Goal: Task Accomplishment & Management: Manage account settings

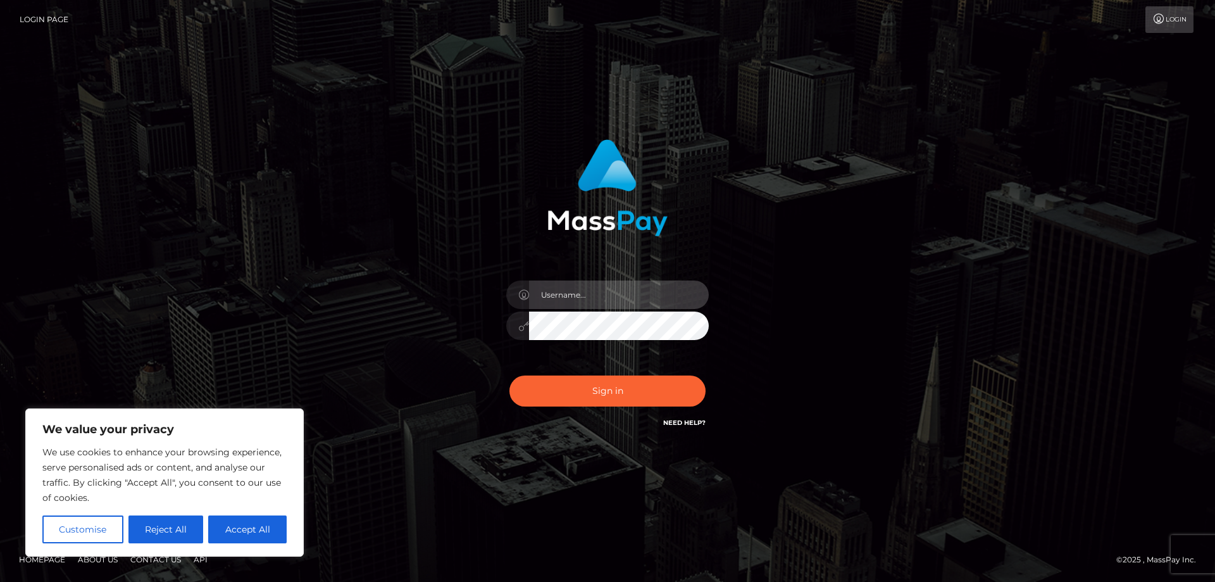
click at [554, 299] on input "text" at bounding box center [619, 294] width 180 height 28
paste input "ap.wight"
type input "ap.wight"
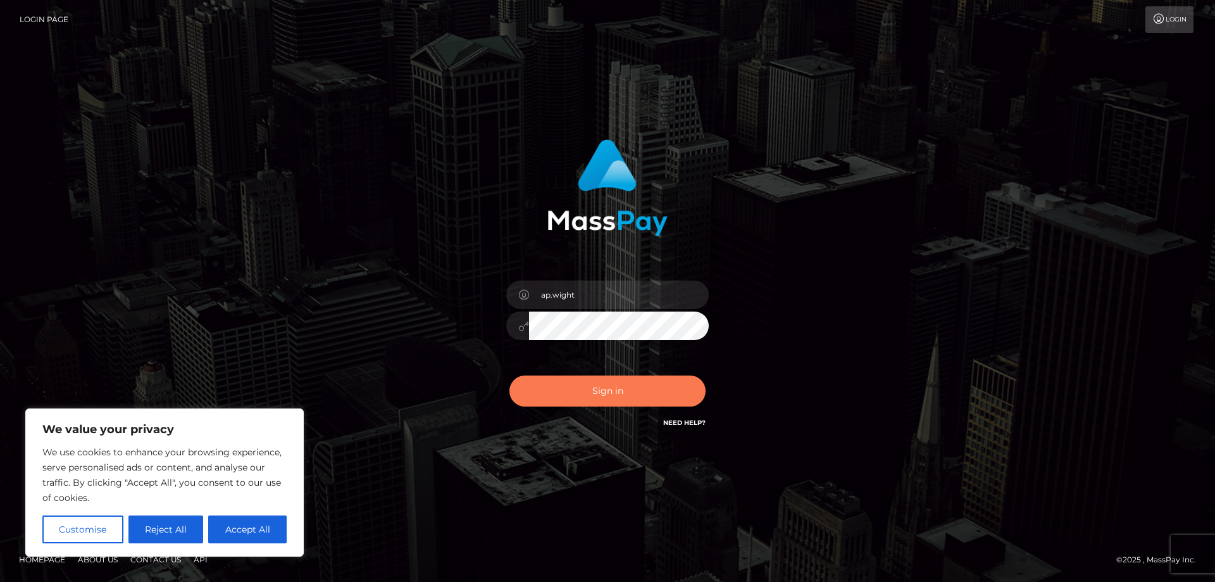
click at [570, 396] on button "Sign in" at bounding box center [608, 390] width 196 height 31
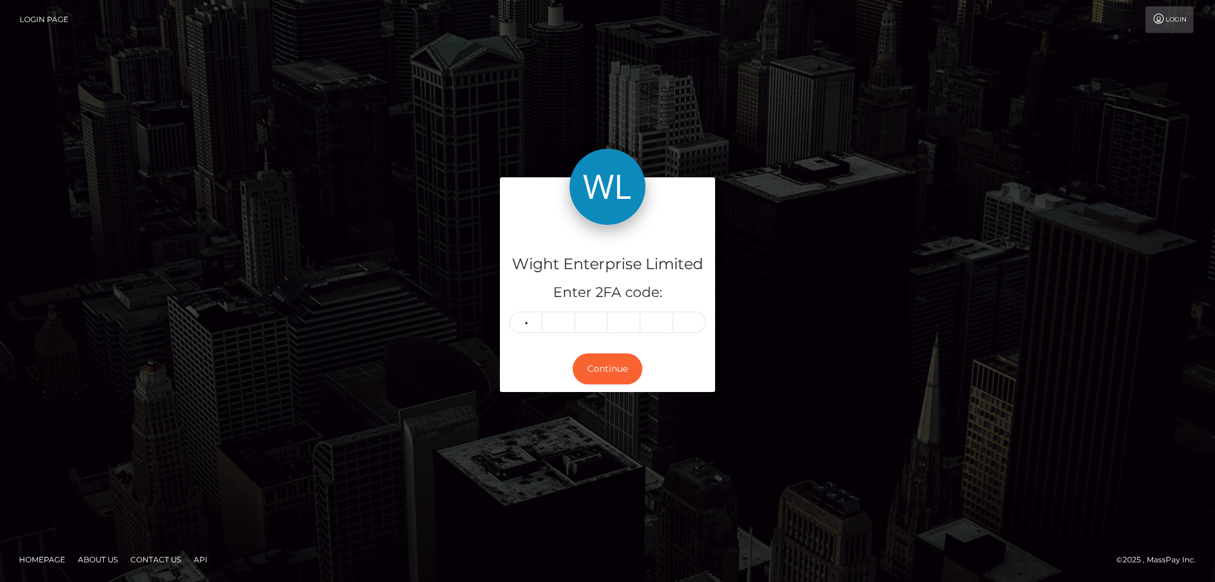
type input "0"
type input "4"
type input "8"
type input "1"
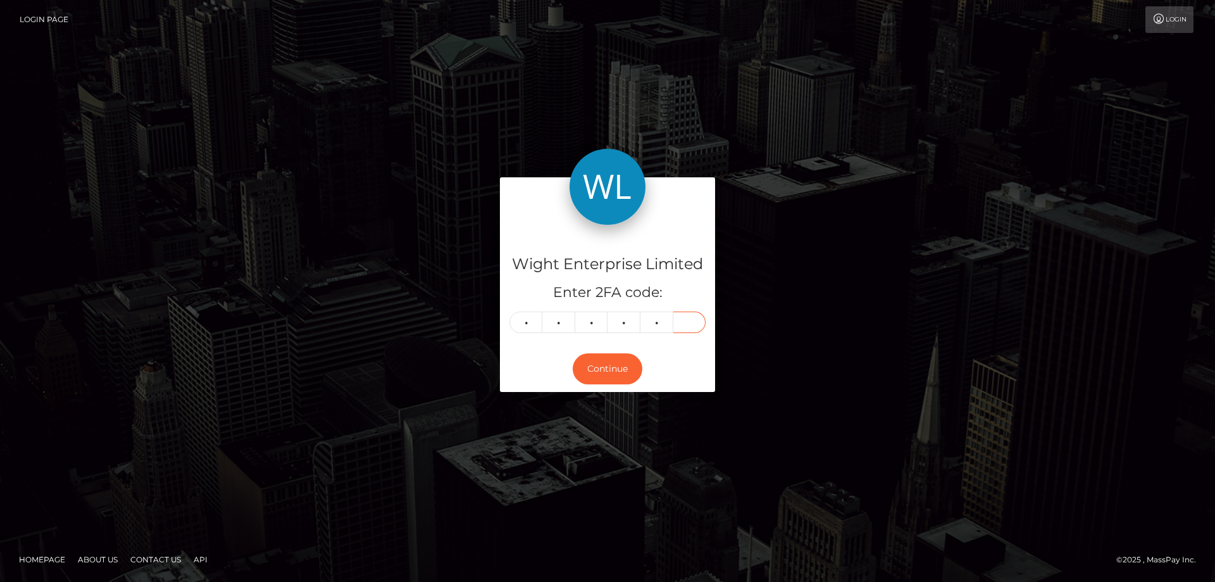
type input "5"
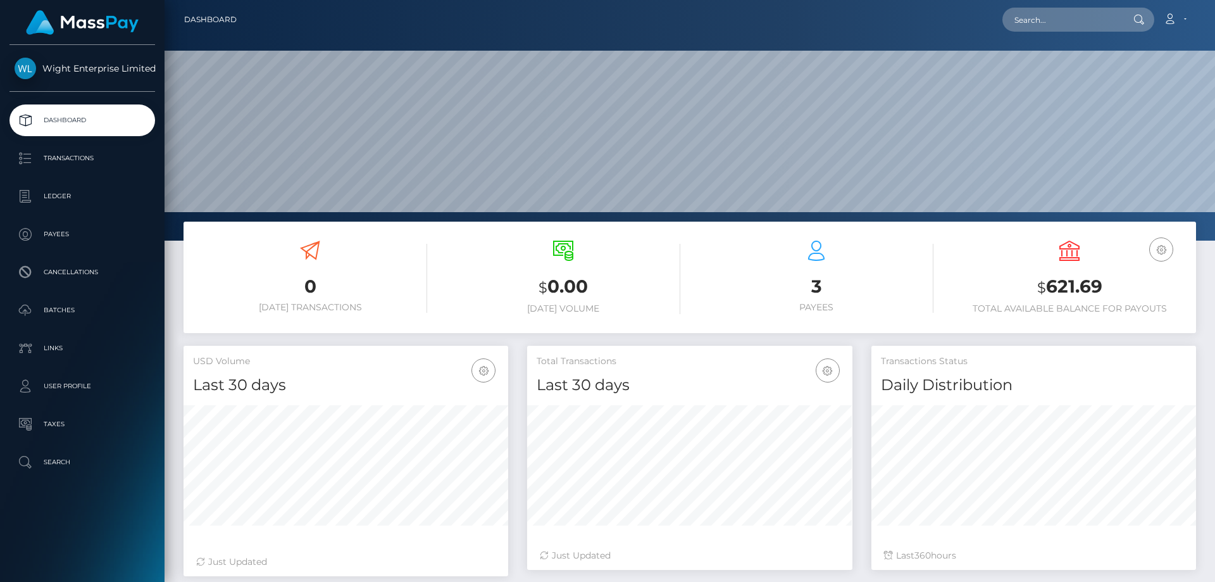
scroll to position [225, 325]
click at [1186, 17] on link "Account" at bounding box center [1175, 19] width 37 height 27
click at [1121, 83] on link "Logout" at bounding box center [1145, 81] width 101 height 23
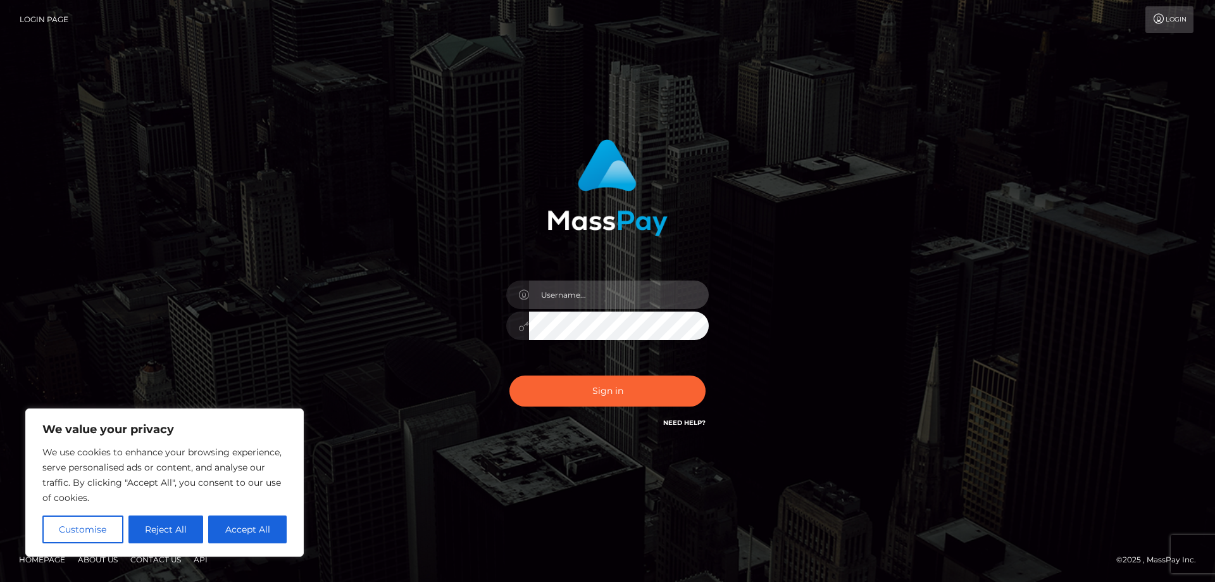
click at [546, 295] on input "text" at bounding box center [619, 294] width 180 height 28
paste input "ap.vent"
type input "ap.vent"
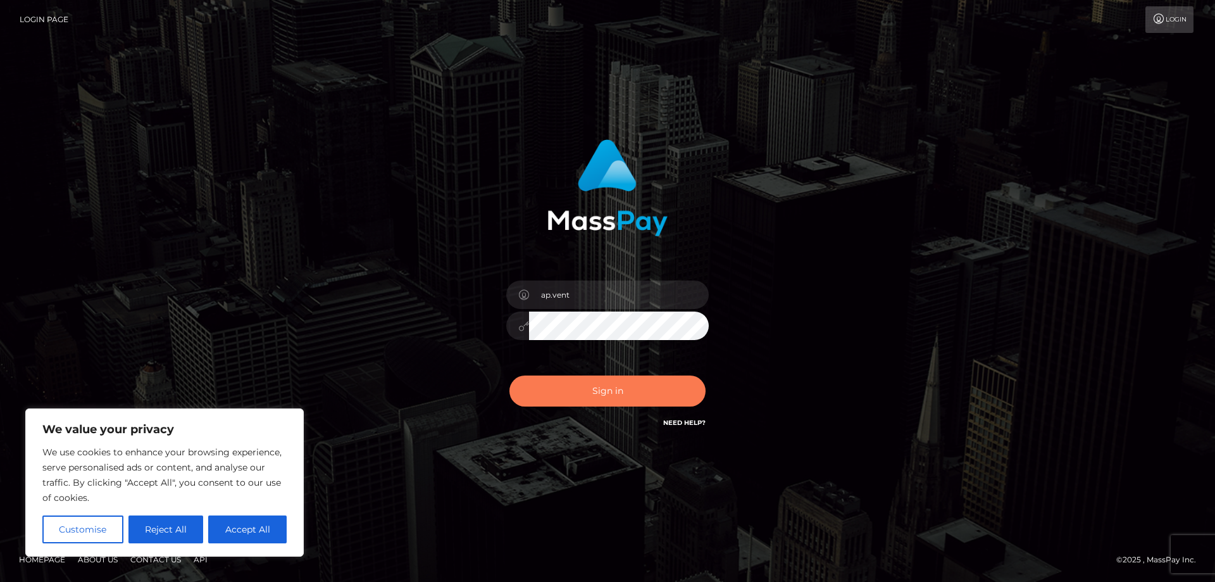
click at [562, 391] on button "Sign in" at bounding box center [608, 390] width 196 height 31
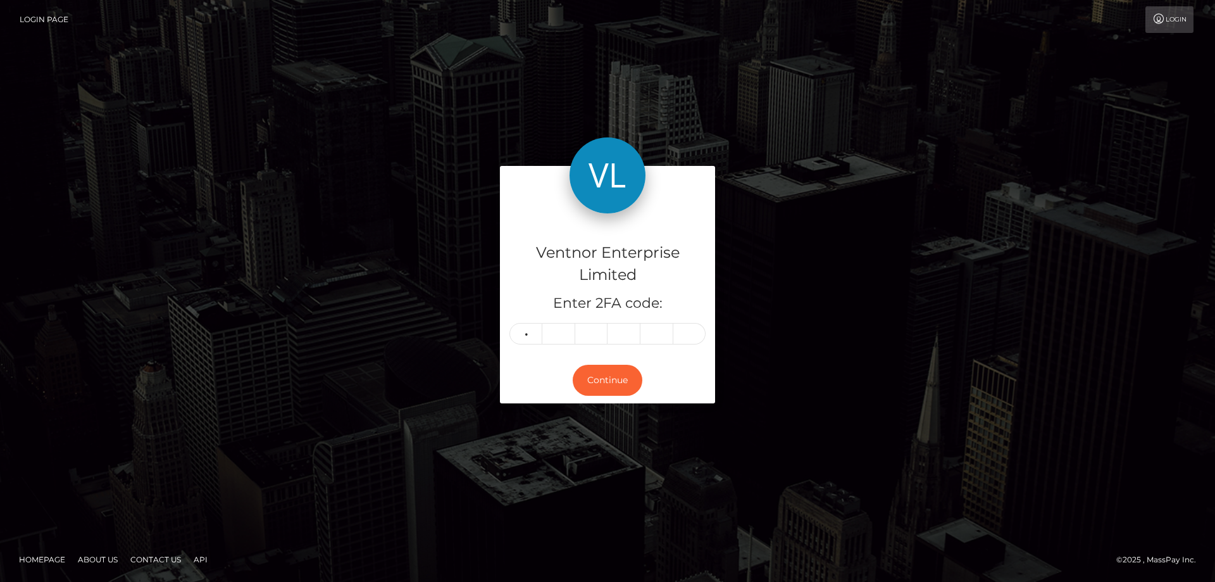
type input "2"
type input "8"
type input "0"
type input "8"
type input "6"
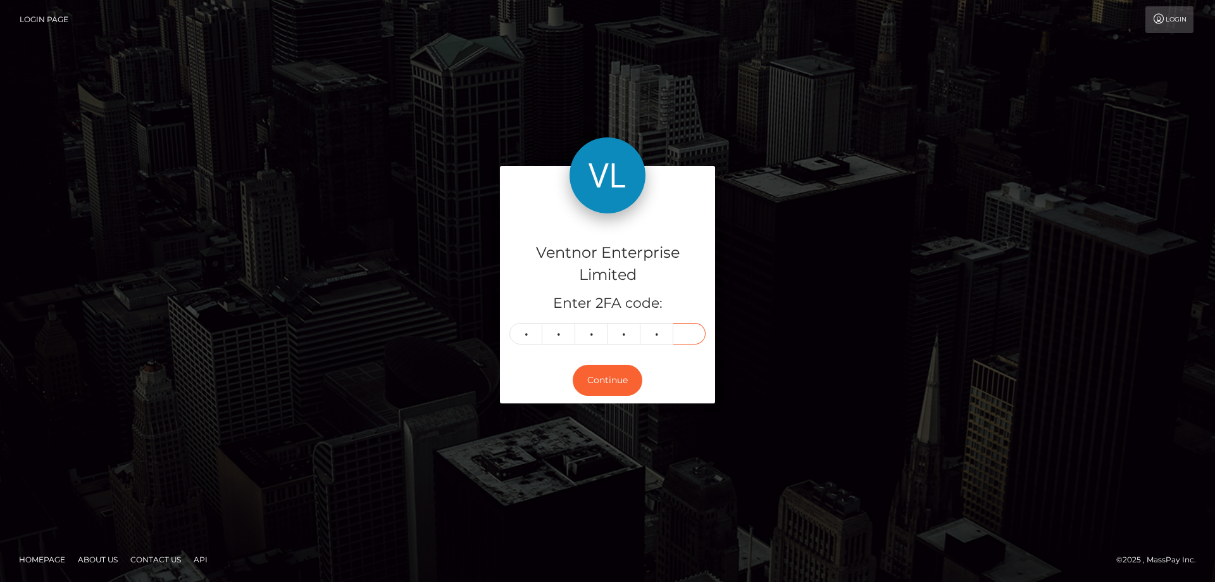
type input "0"
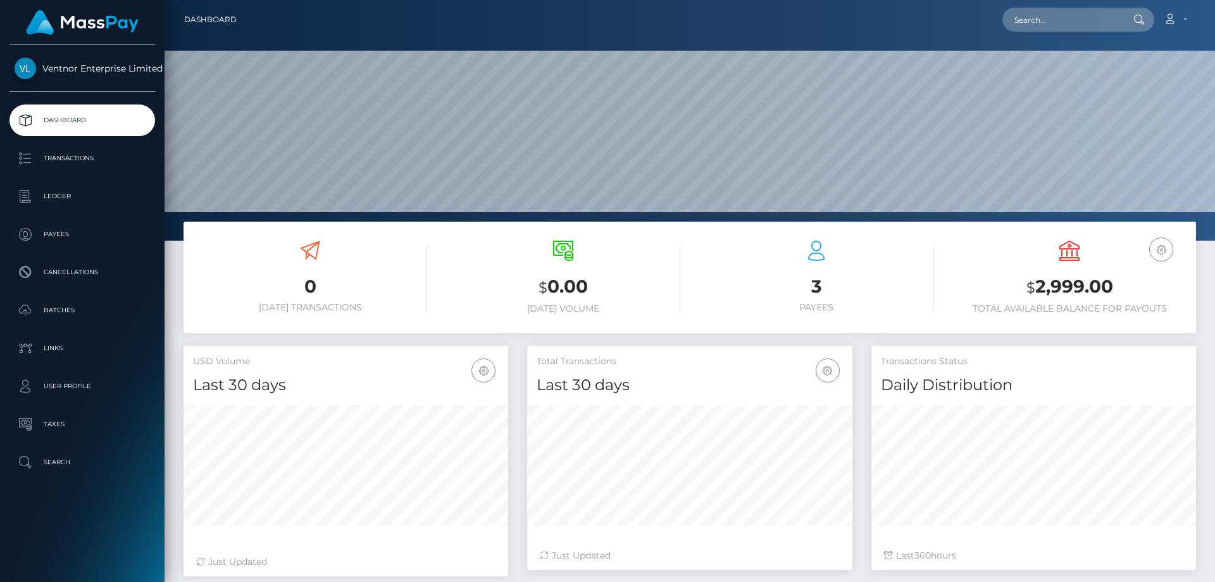
scroll to position [225, 325]
click at [1185, 16] on link "Account" at bounding box center [1175, 19] width 37 height 27
click at [1131, 82] on link "Logout" at bounding box center [1145, 81] width 101 height 23
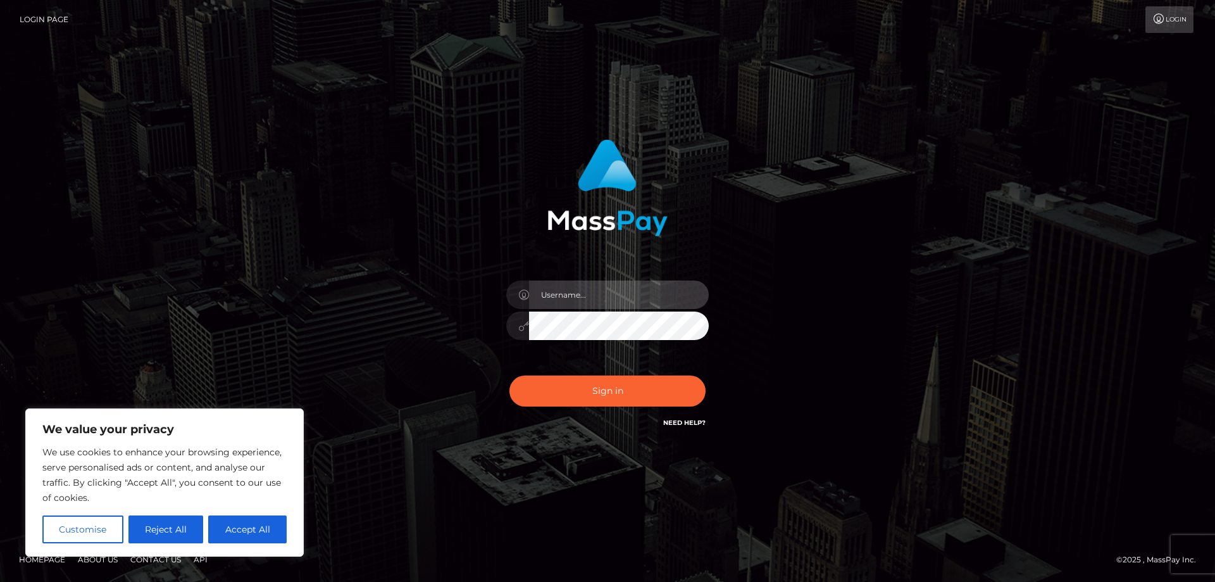
click at [565, 306] on input "text" at bounding box center [619, 294] width 180 height 28
paste input "ap.mb"
type input "ap.mb"
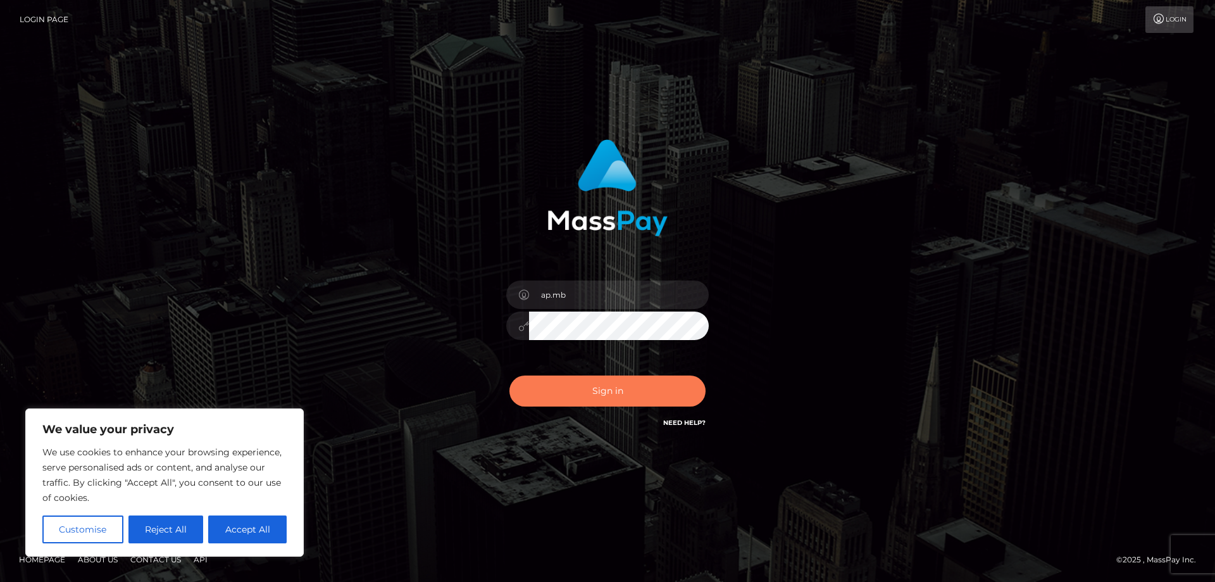
click at [574, 389] on button "Sign in" at bounding box center [608, 390] width 196 height 31
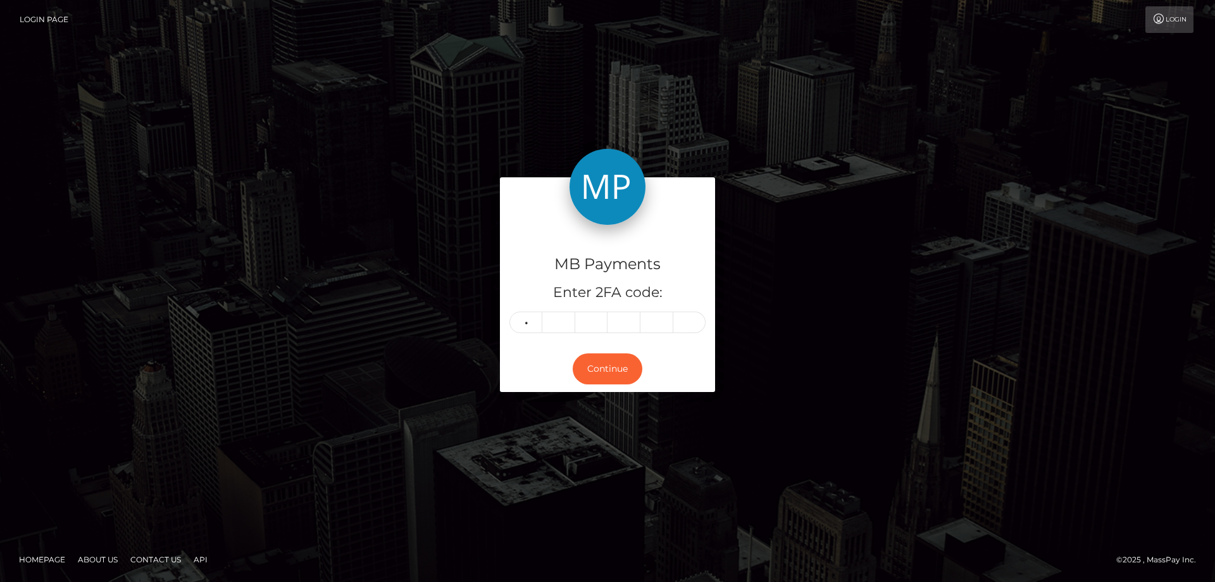
type input "0"
type input "8"
type input "9"
type input "6"
type input "3"
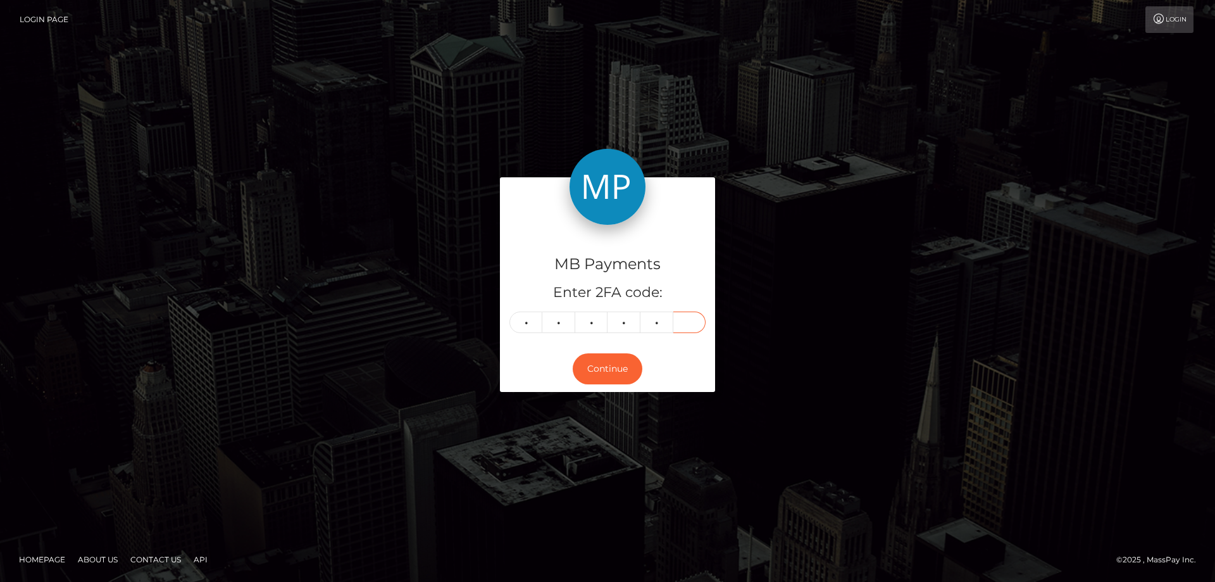
type input "0"
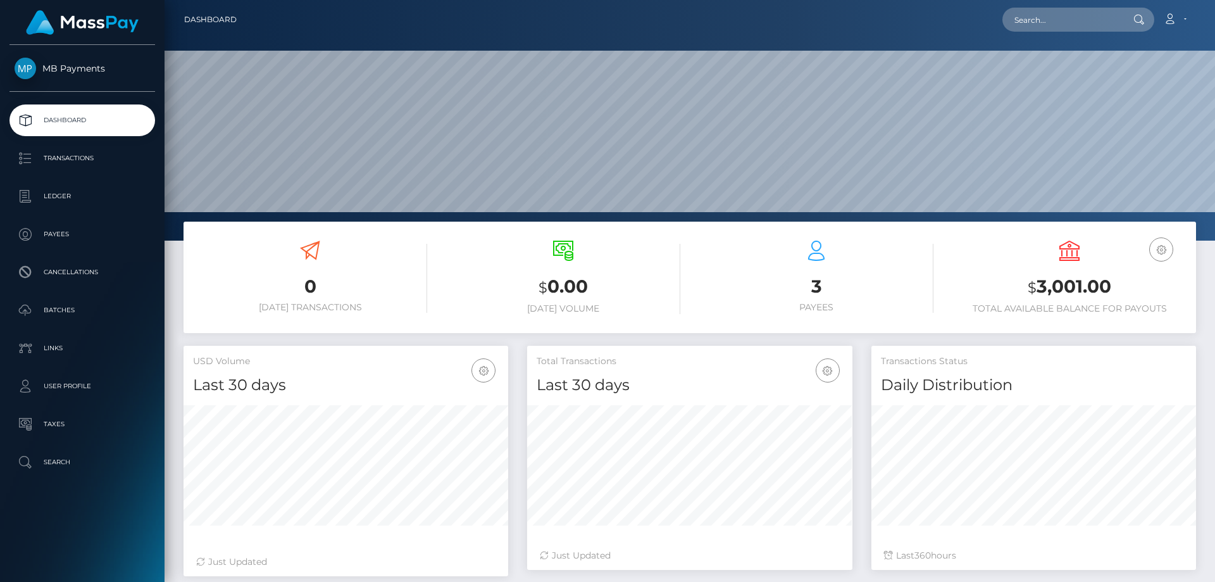
scroll to position [225, 325]
click at [1180, 22] on link "Account" at bounding box center [1175, 19] width 37 height 27
click at [1135, 82] on link "Logout" at bounding box center [1145, 81] width 101 height 23
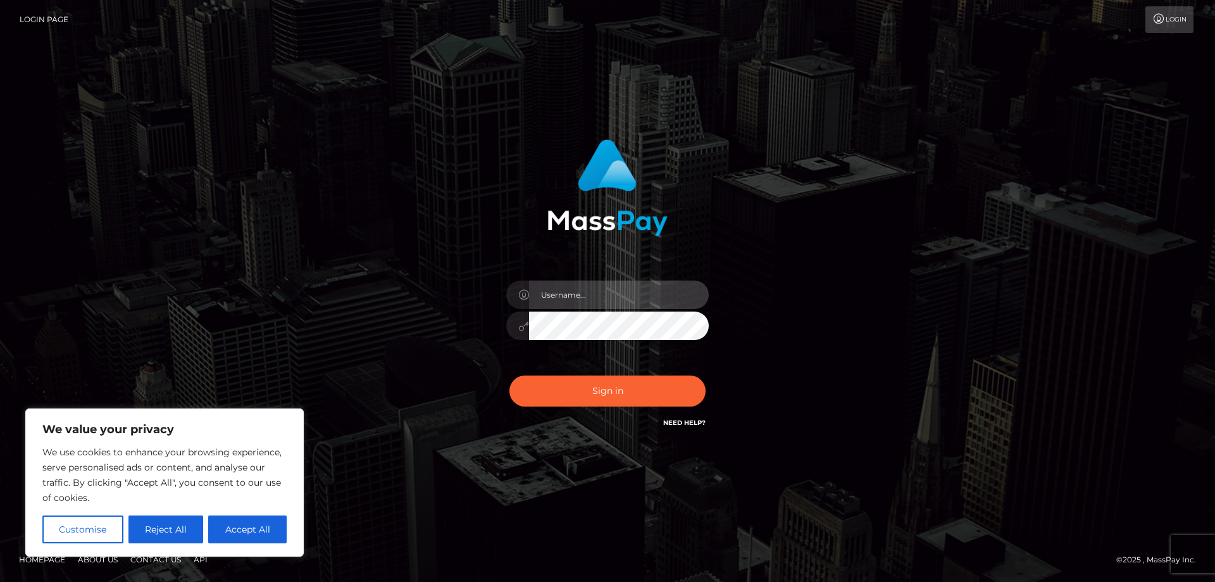
click at [554, 295] on input "text" at bounding box center [619, 294] width 180 height 28
paste input "APteam.medley"
type input "APteam.medley"
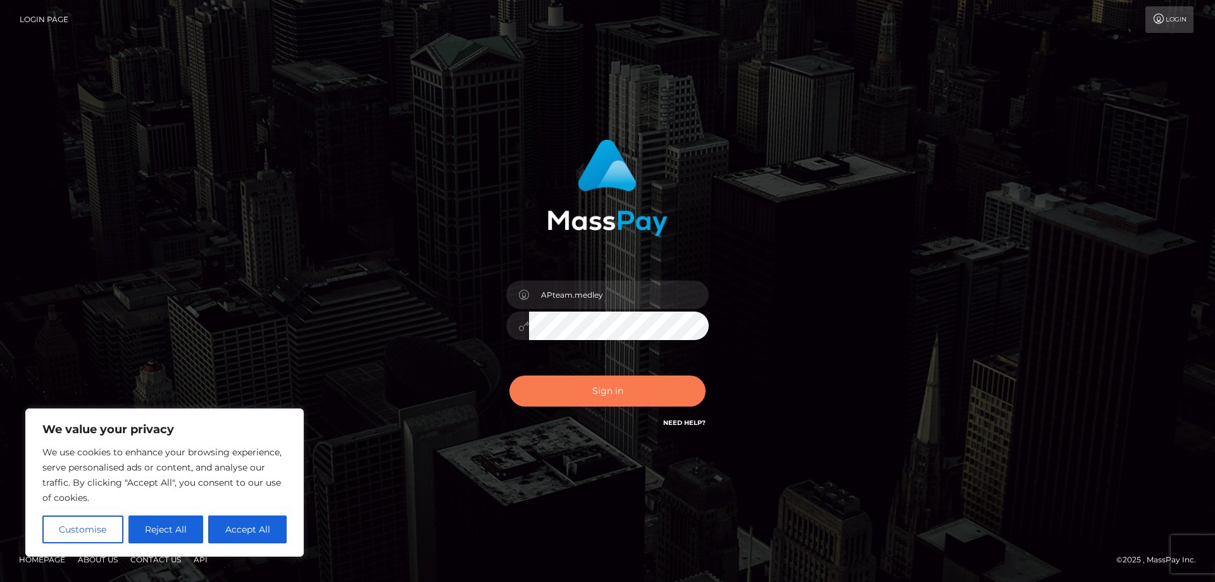
click at [591, 402] on button "Sign in" at bounding box center [608, 390] width 196 height 31
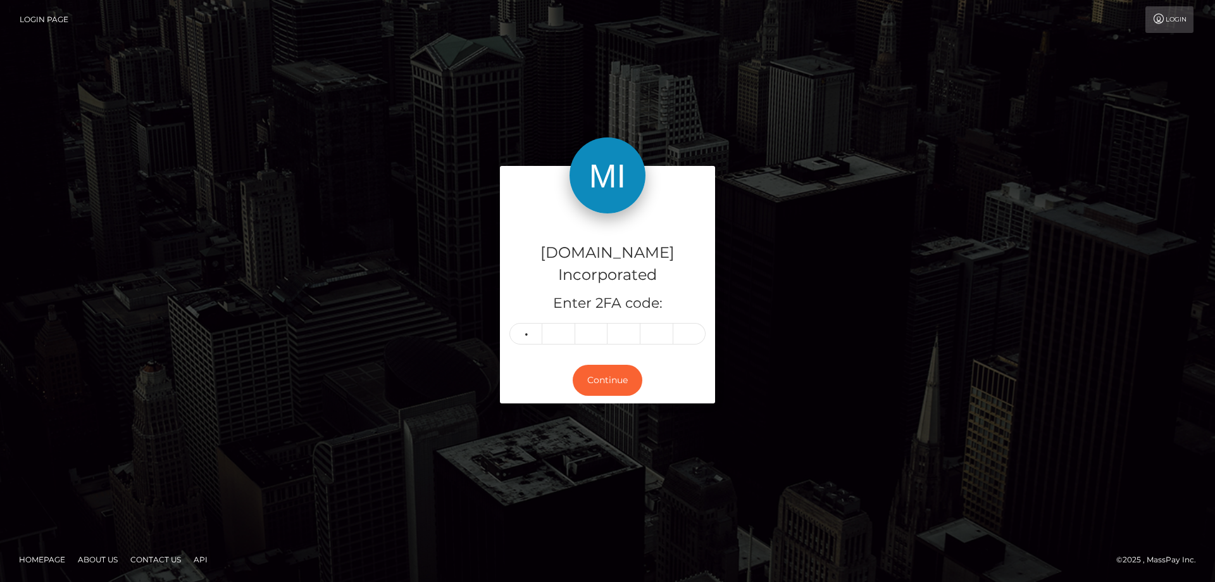
type input "6"
type input "5"
type input "0"
type input "5"
type input "0"
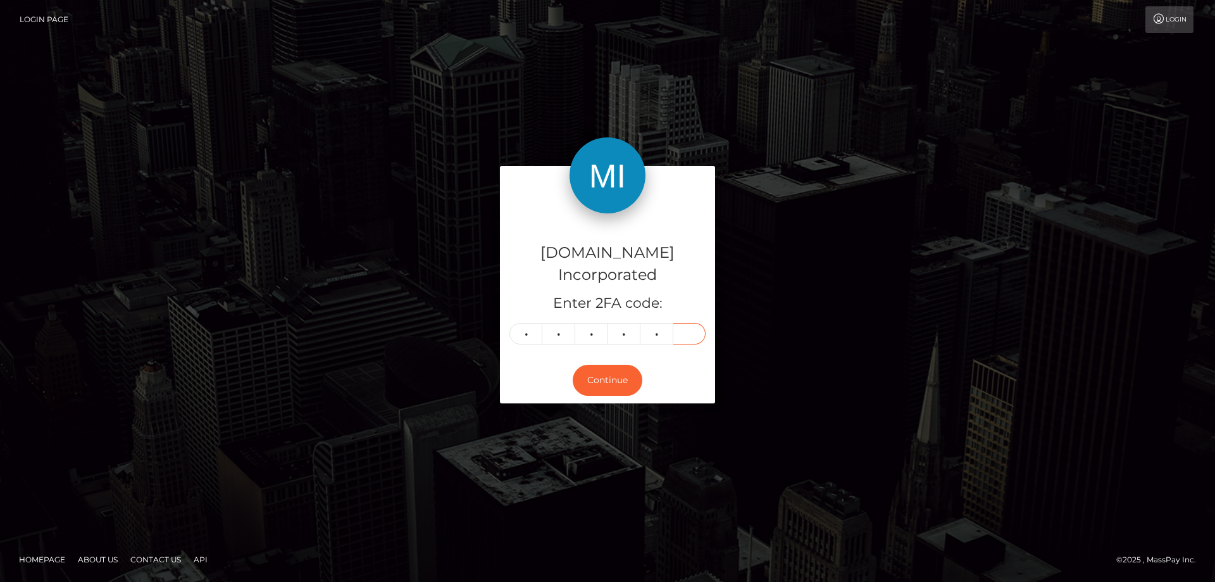
type input "9"
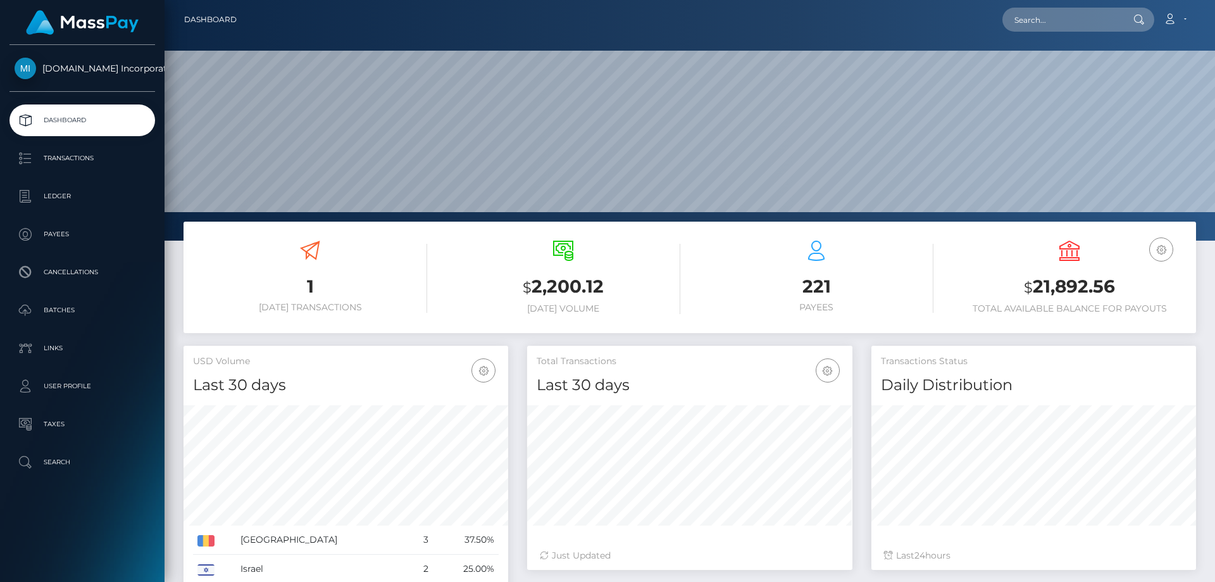
scroll to position [225, 325]
click at [1183, 18] on link "Account" at bounding box center [1175, 19] width 37 height 27
click at [1131, 84] on link "Logout" at bounding box center [1145, 81] width 101 height 23
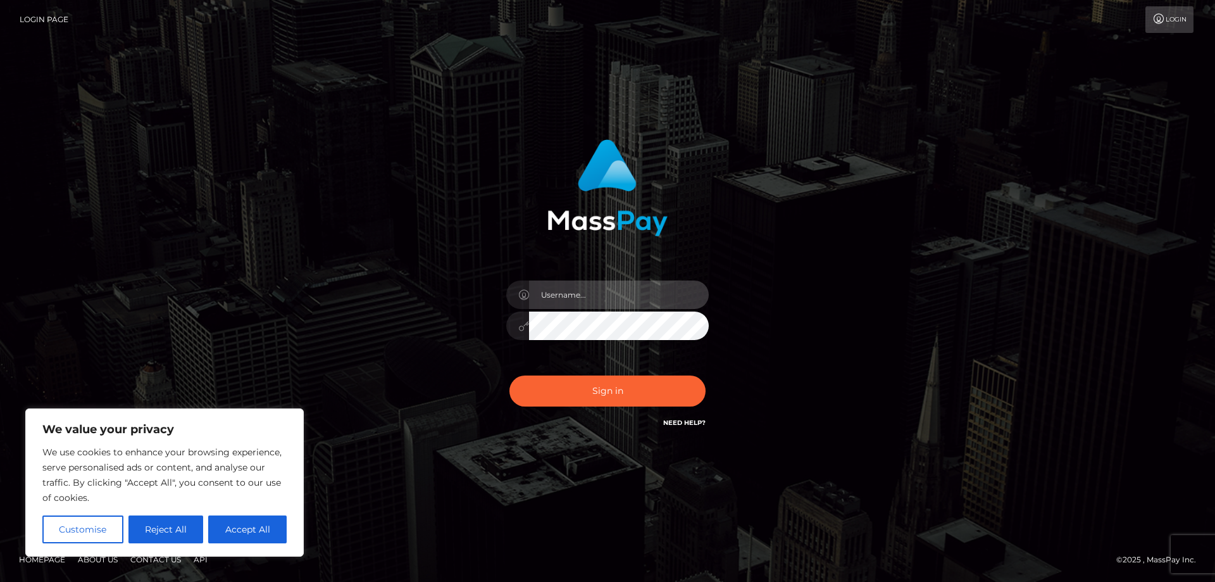
click at [567, 295] on input "text" at bounding box center [619, 294] width 180 height 28
paste input "APteam"
type input "APteam"
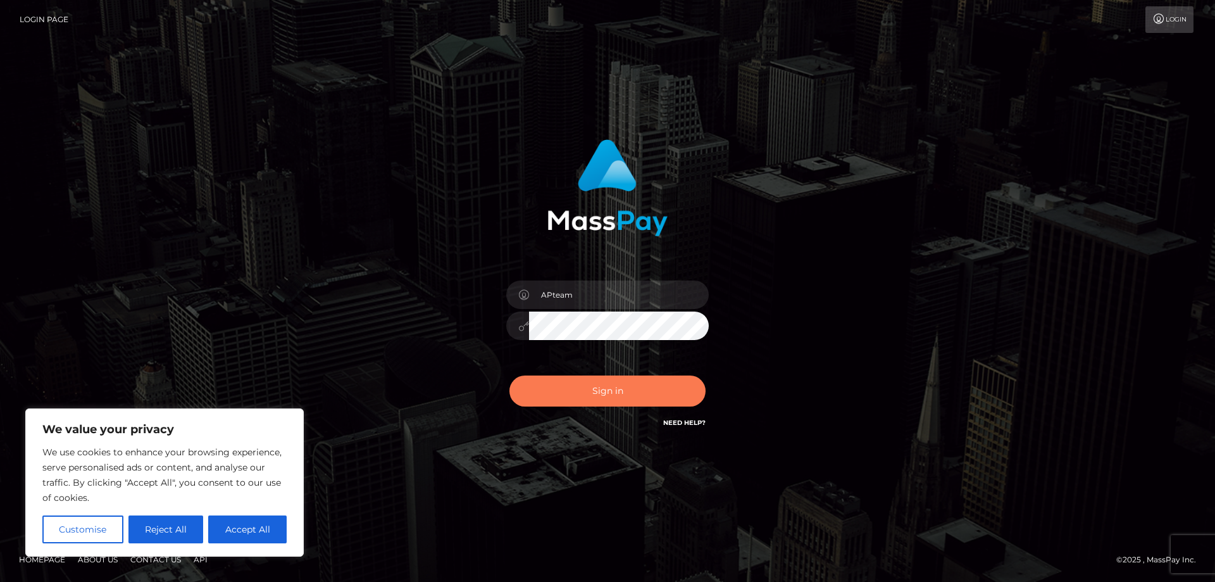
click at [593, 393] on button "Sign in" at bounding box center [608, 390] width 196 height 31
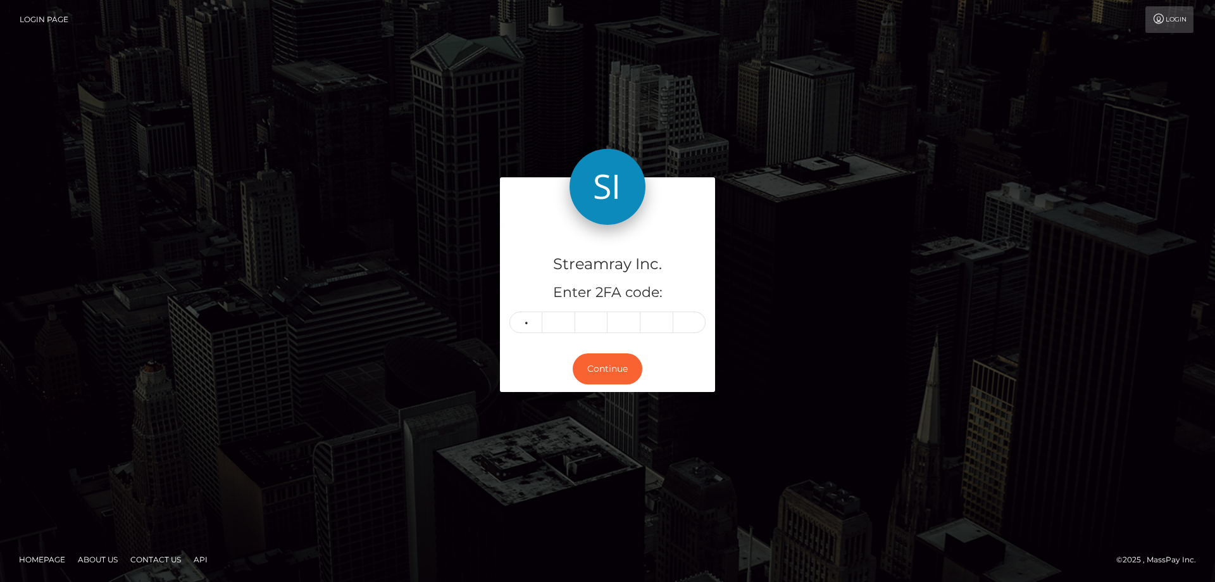
type input "0"
type input "6"
type input "5"
type input "8"
type input "9"
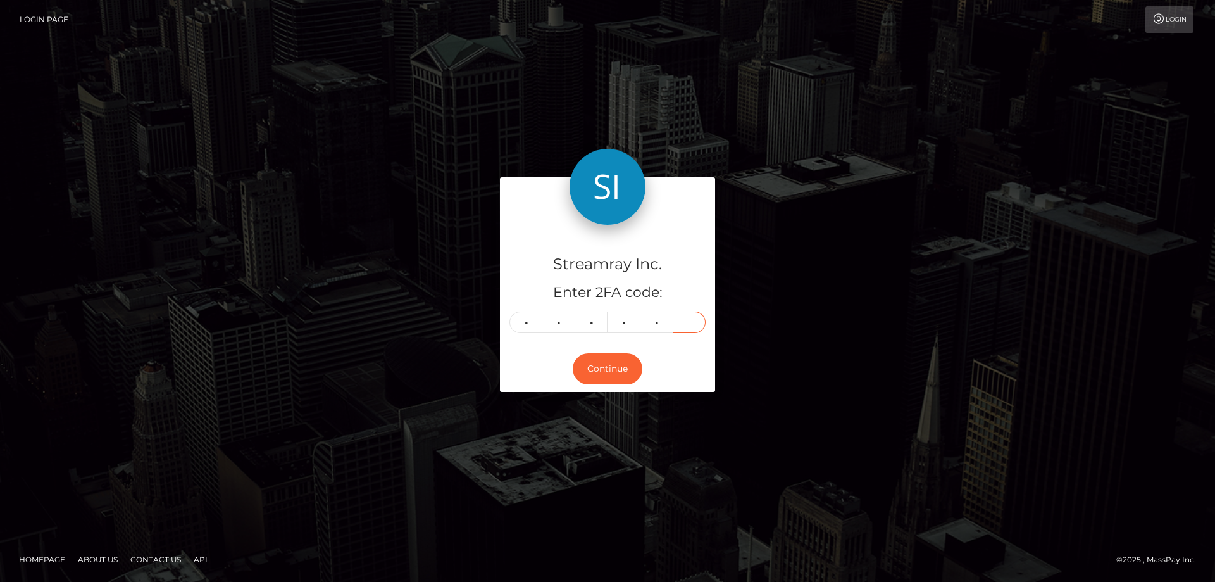
type input "7"
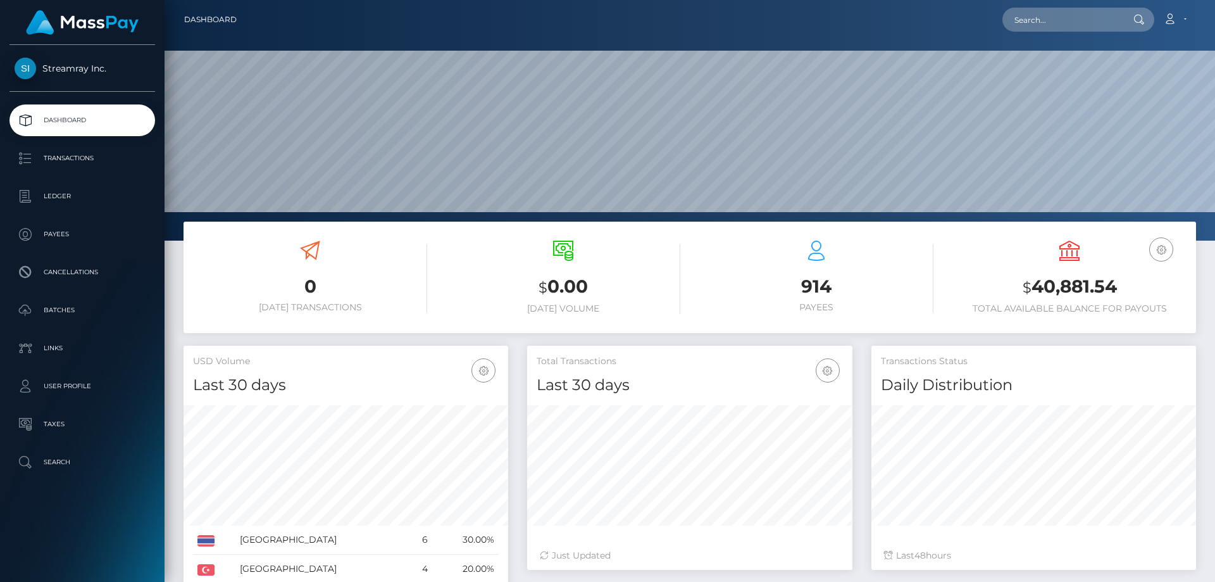
scroll to position [225, 325]
click at [1189, 18] on link "Account" at bounding box center [1175, 19] width 37 height 27
click at [1140, 77] on link "Logout" at bounding box center [1145, 81] width 101 height 23
